Goal: Navigation & Orientation: Find specific page/section

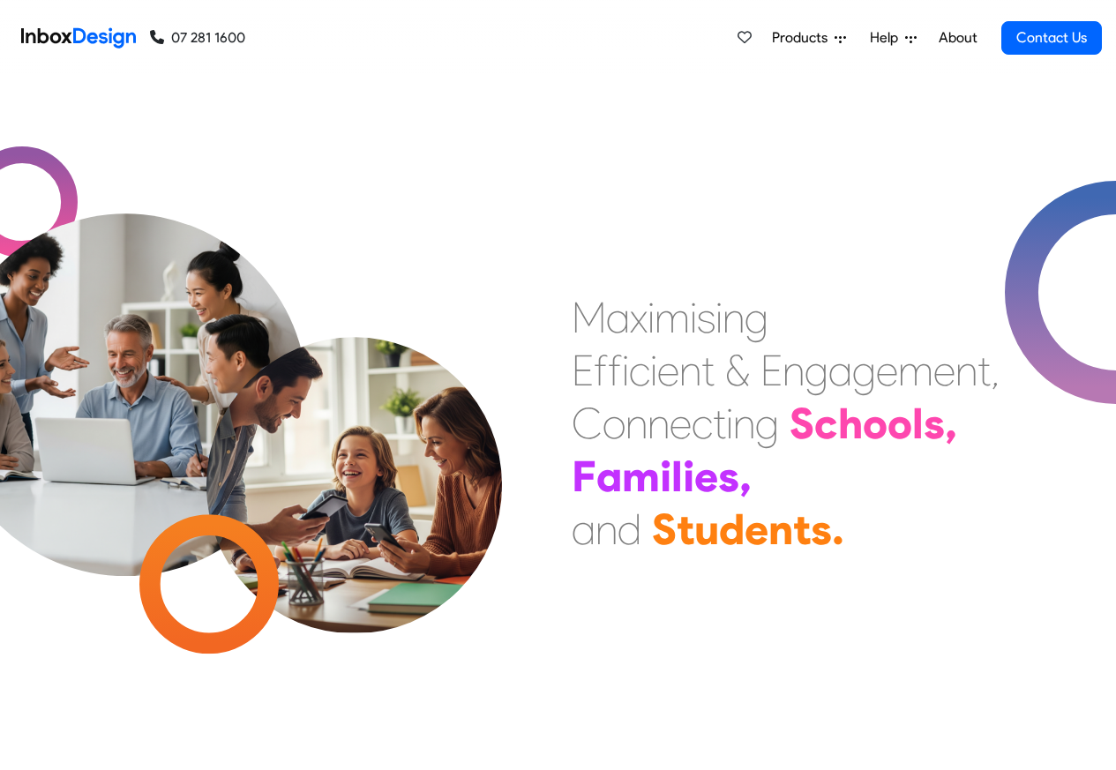
click at [787, 38] on span "Products" at bounding box center [803, 37] width 63 height 21
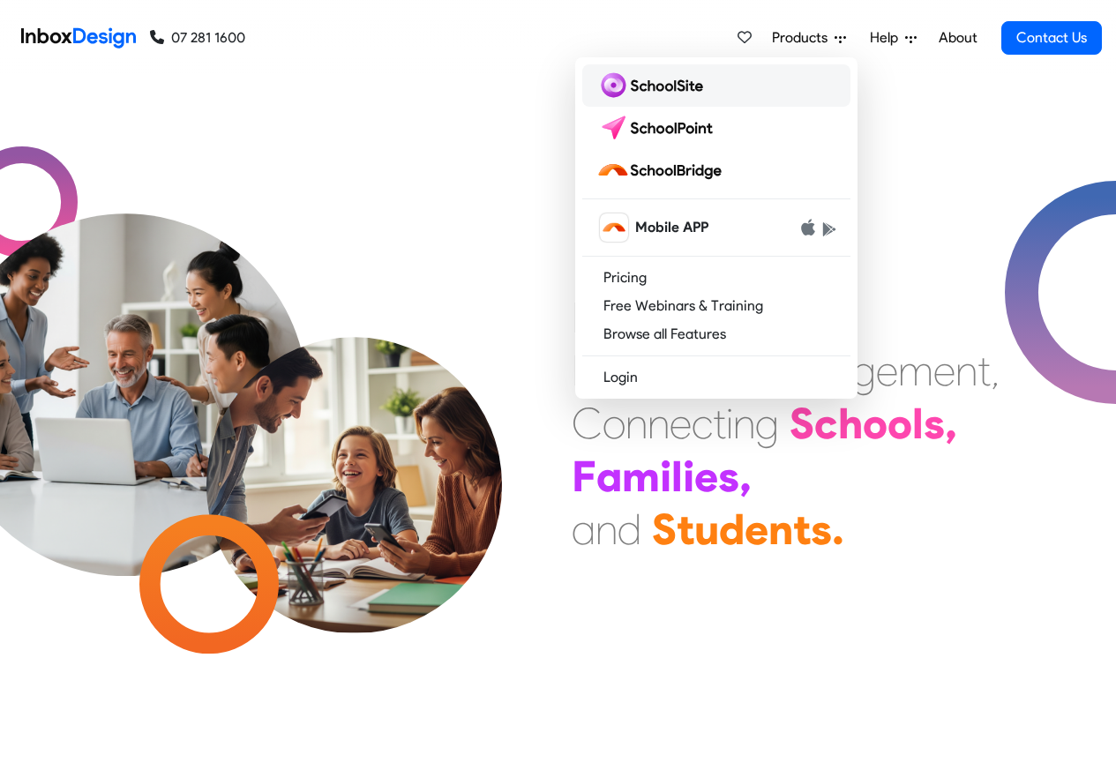
click at [646, 86] on img at bounding box center [653, 85] width 114 height 28
